Goal: Register for event/course

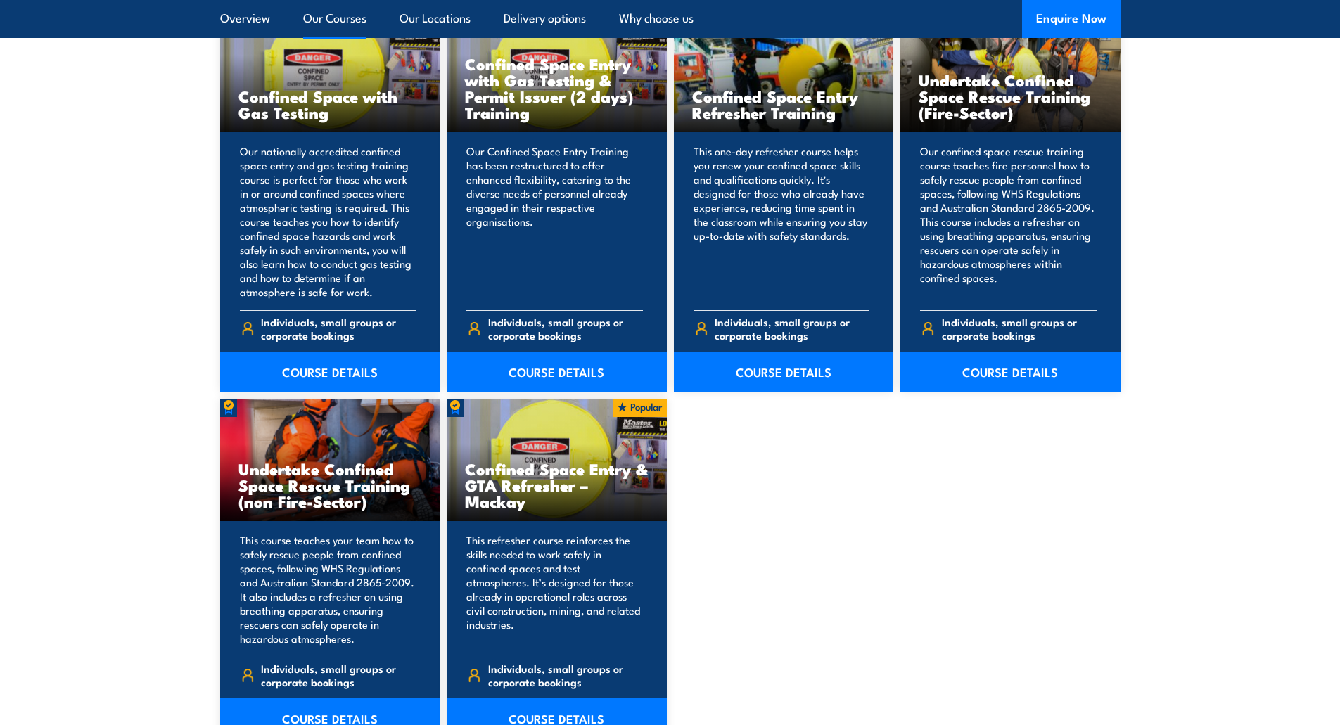
scroll to position [1126, 0]
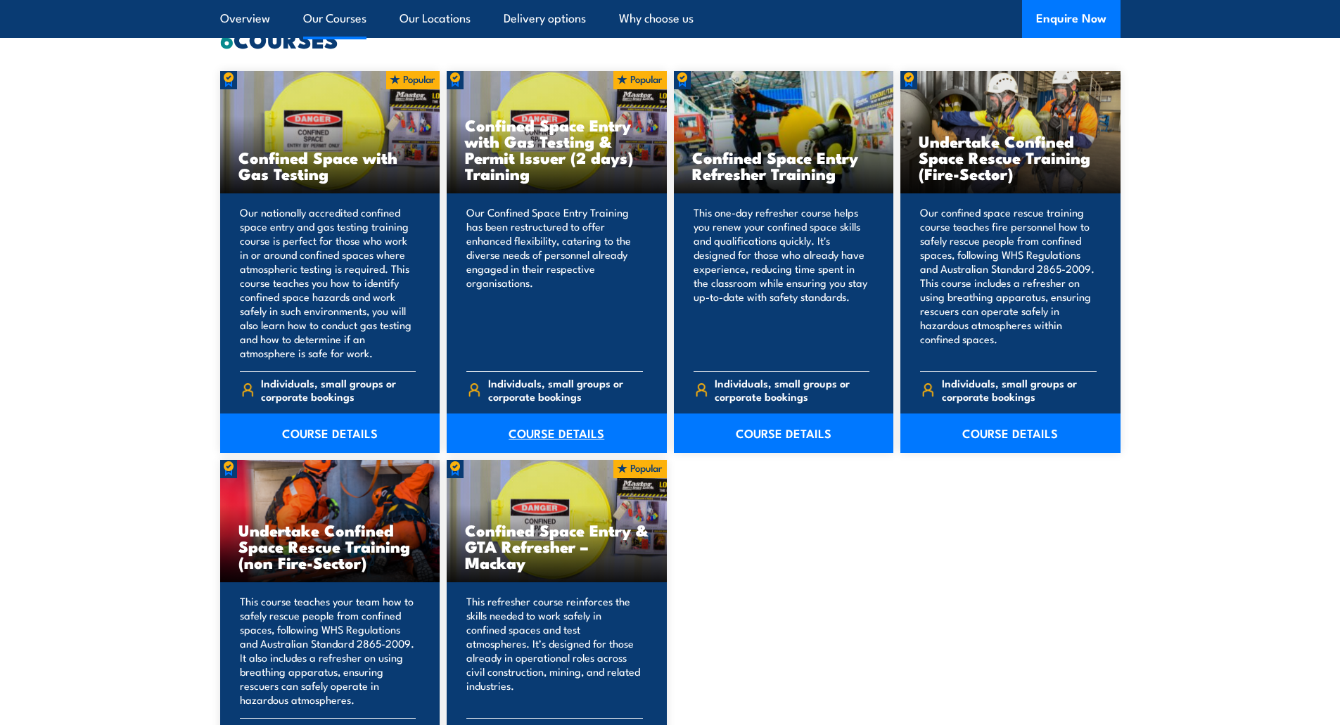
click at [545, 434] on link "COURSE DETAILS" at bounding box center [557, 433] width 220 height 39
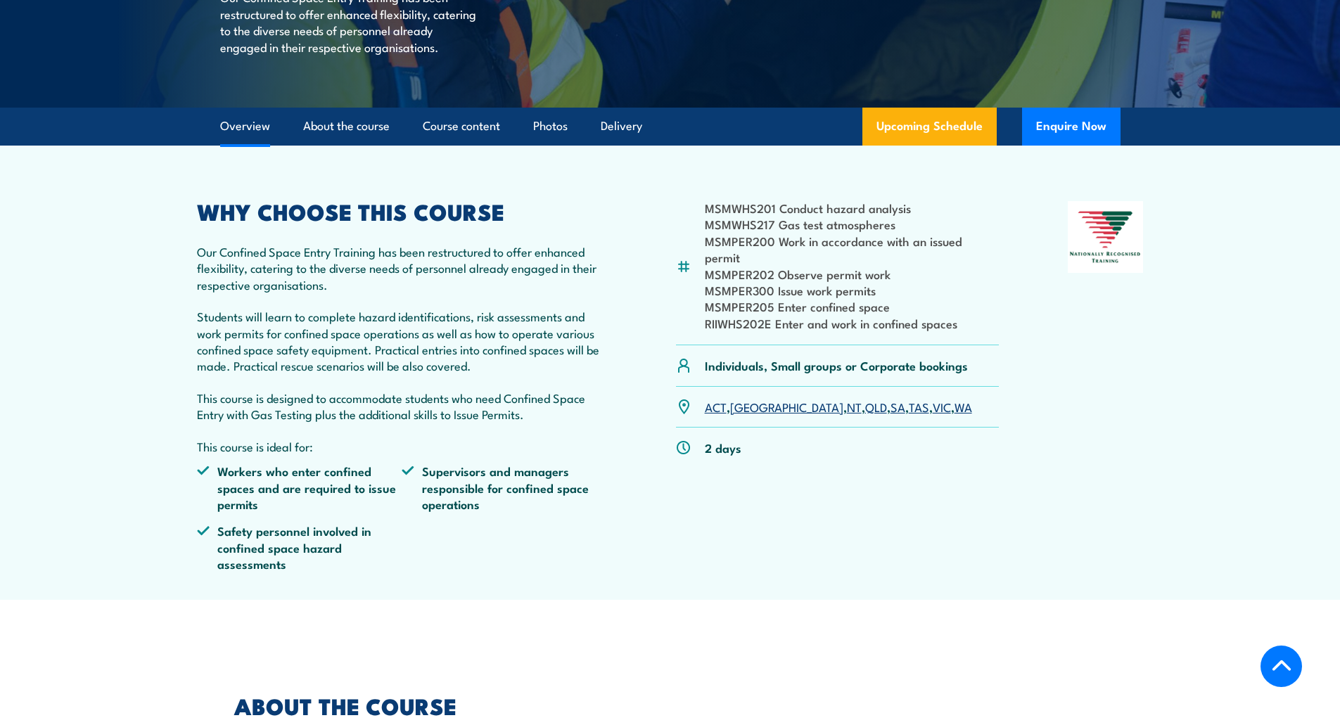
scroll to position [352, 0]
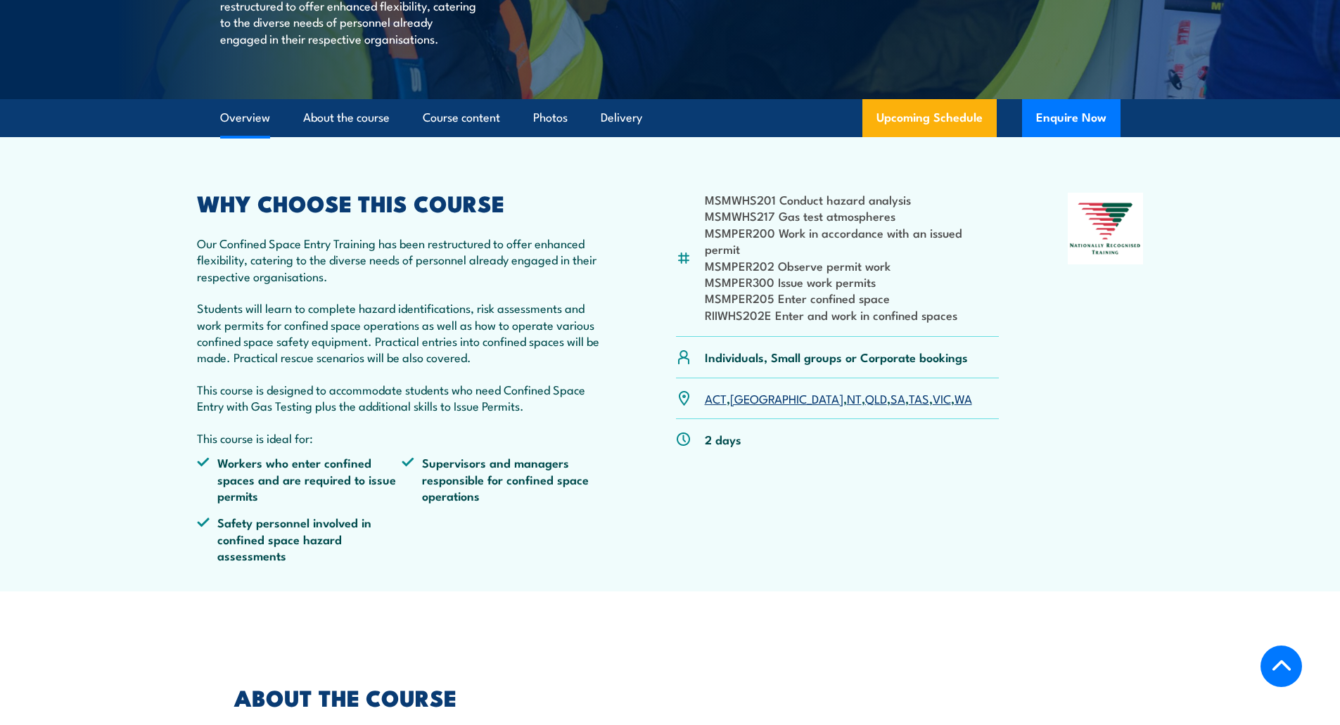
click at [865, 400] on link "QLD" at bounding box center [876, 398] width 22 height 17
